Goal: Task Accomplishment & Management: Complete application form

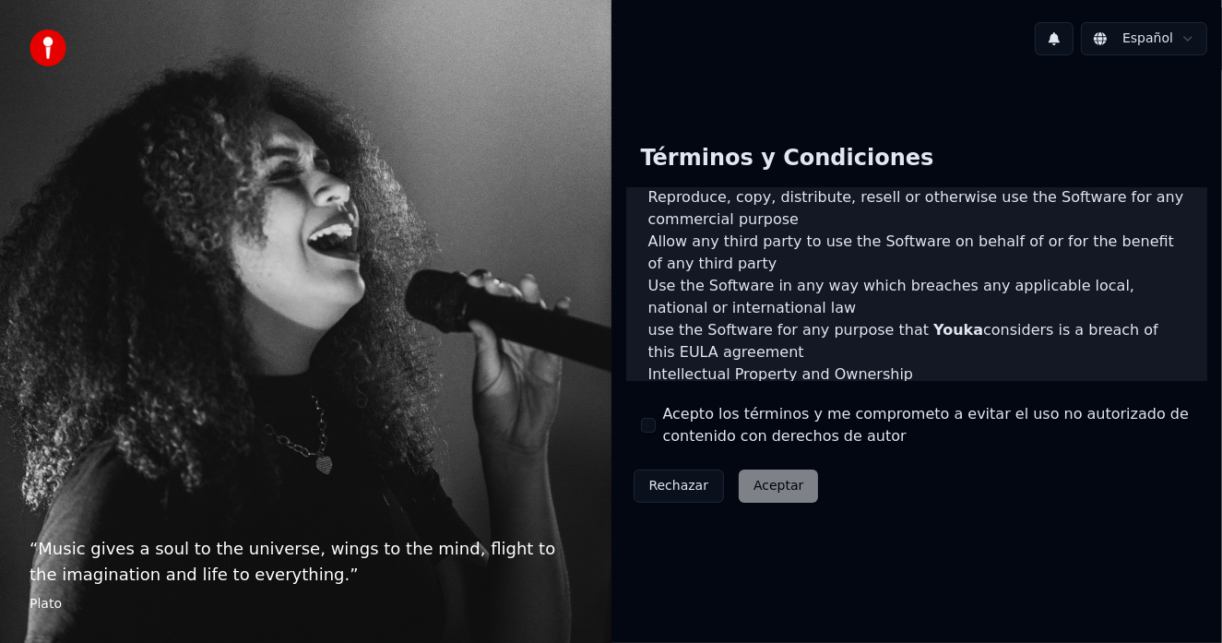
scroll to position [921, 0]
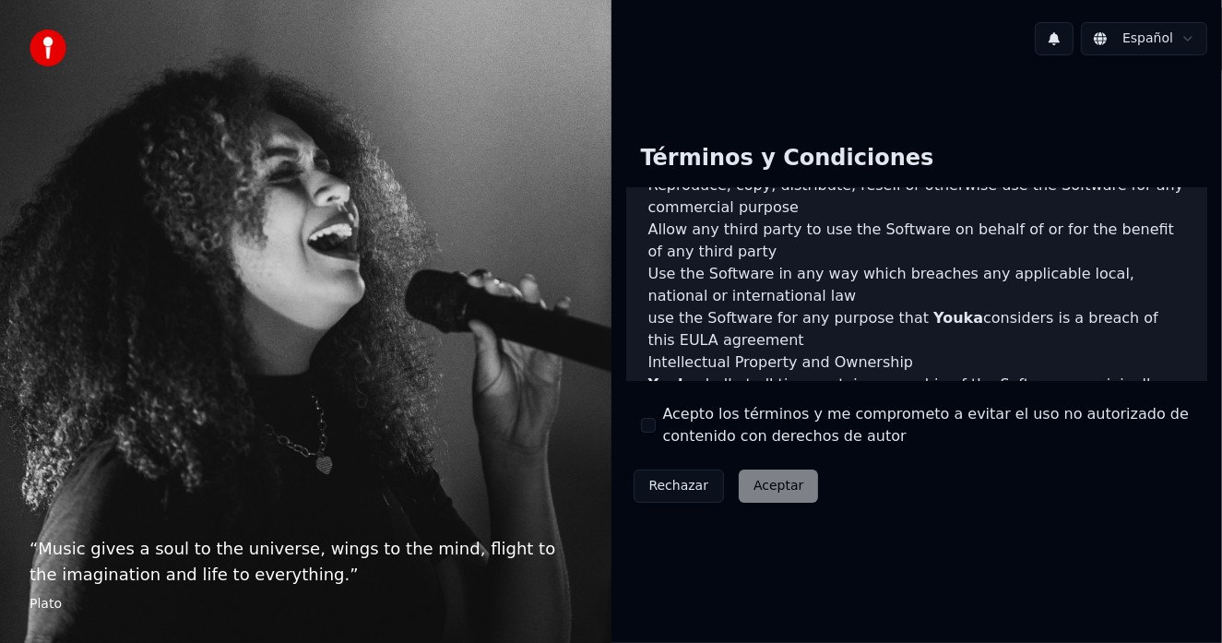
click at [788, 492] on div "Rechazar Aceptar" at bounding box center [726, 486] width 200 height 48
click at [753, 483] on div "Rechazar Aceptar" at bounding box center [726, 486] width 200 height 48
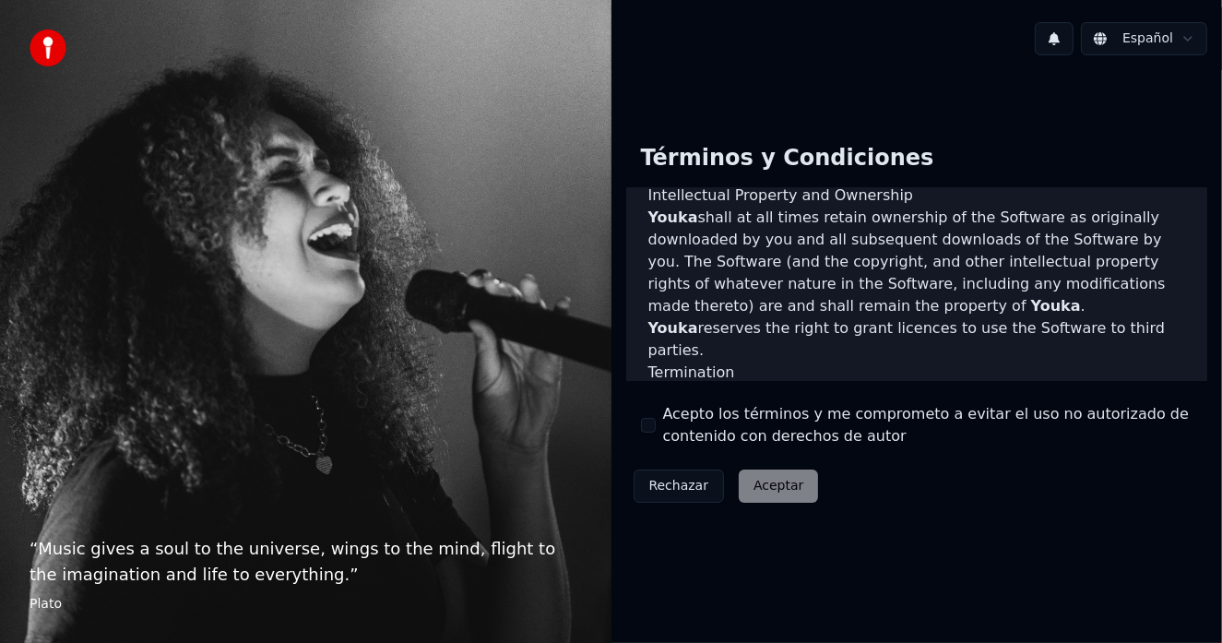
scroll to position [1267, 0]
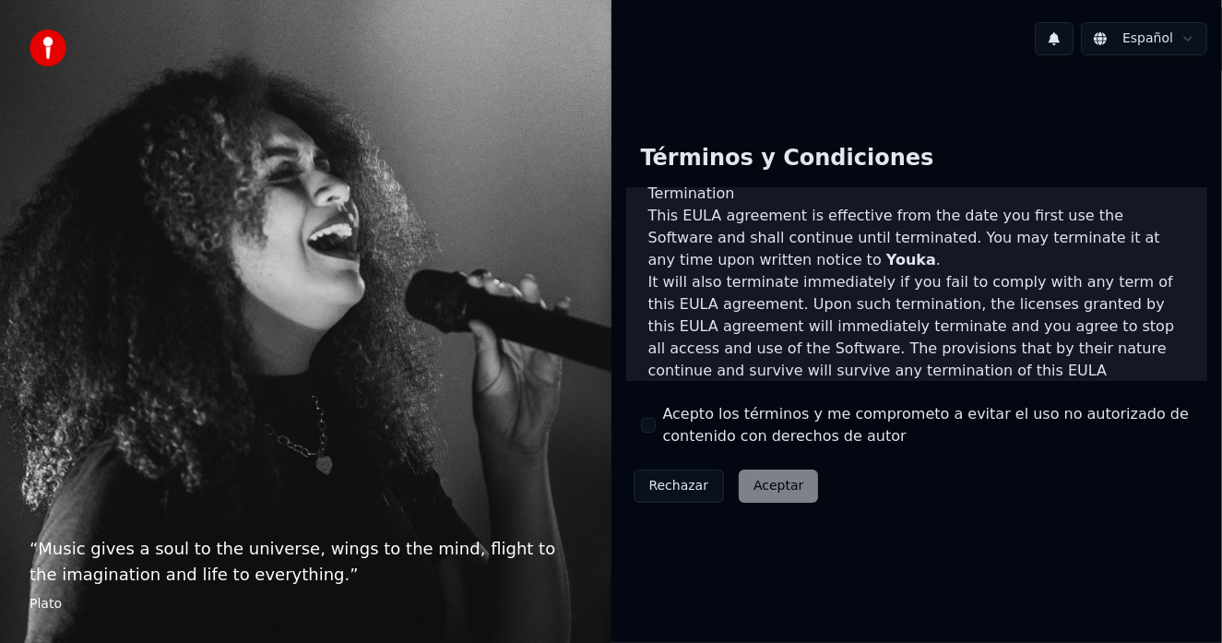
click at [770, 483] on div "Rechazar Aceptar" at bounding box center [726, 486] width 200 height 48
click at [755, 482] on div "Rechazar Aceptar" at bounding box center [726, 486] width 200 height 48
click at [770, 482] on div "Rechazar Aceptar" at bounding box center [726, 486] width 200 height 48
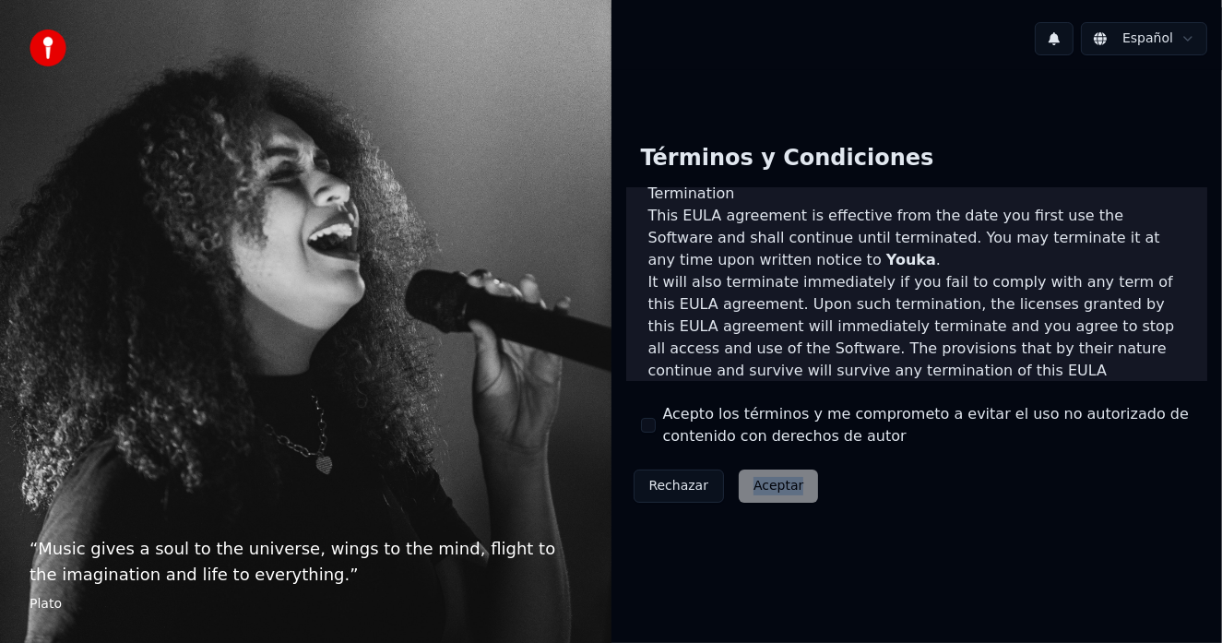
click at [773, 480] on div "Rechazar Aceptar" at bounding box center [726, 486] width 200 height 48
click at [649, 422] on button "Acepto los términos y me comprometo a evitar el uso no autorizado de contenido …" at bounding box center [648, 425] width 15 height 15
click at [770, 482] on button "Aceptar" at bounding box center [778, 486] width 79 height 33
